Goal: Navigation & Orientation: Understand site structure

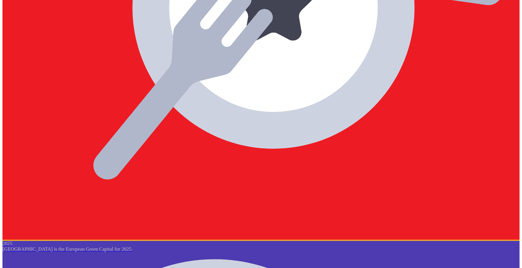
scroll to position [1318, 0]
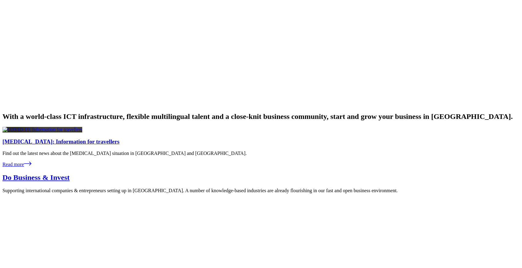
scroll to position [872, 0]
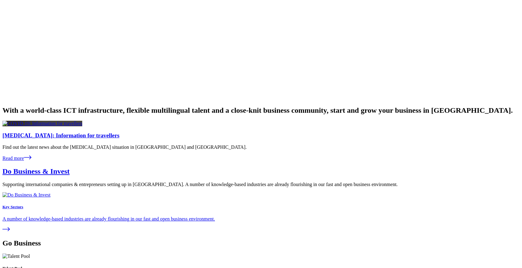
drag, startPoint x: 212, startPoint y: 22, endPoint x: 203, endPoint y: 16, distance: 11.0
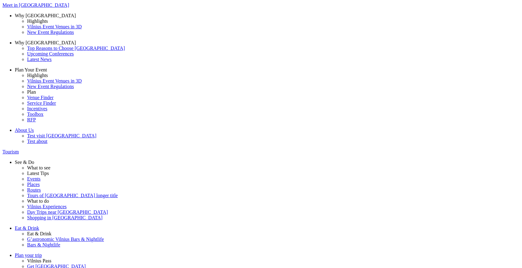
click at [69, 8] on span "Meet in [GEOGRAPHIC_DATA]" at bounding box center [35, 4] width 66 height 5
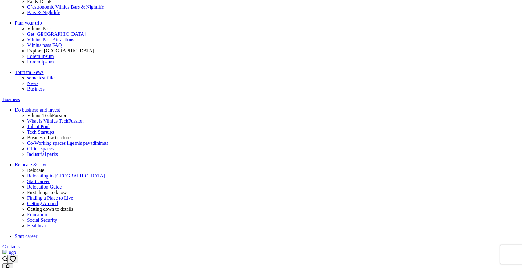
scroll to position [232, 0]
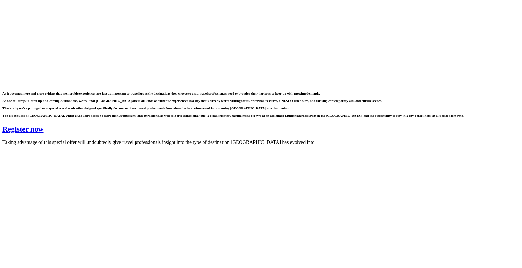
scroll to position [1092, 0]
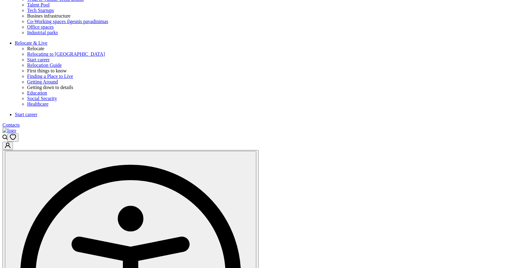
scroll to position [724, 0]
